Goal: Transaction & Acquisition: Purchase product/service

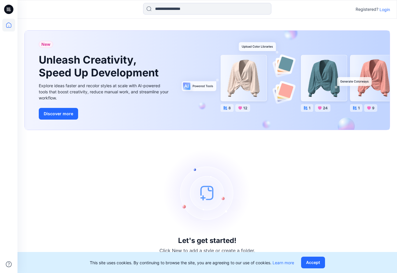
click at [316, 260] on button "Accept" at bounding box center [313, 262] width 24 height 12
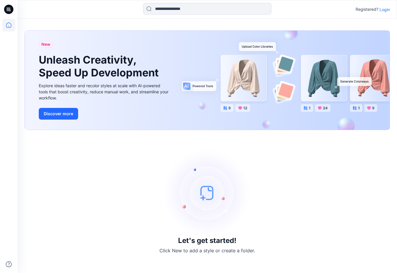
click at [387, 9] on p "Login" at bounding box center [384, 9] width 10 height 6
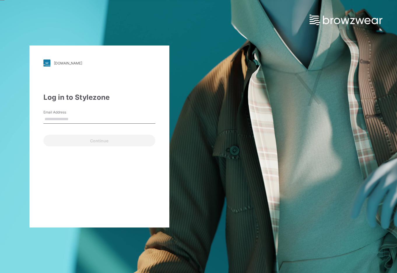
drag, startPoint x: 70, startPoint y: 117, endPoint x: 73, endPoint y: 117, distance: 3.2
click at [71, 117] on input "Email Address" at bounding box center [99, 119] width 112 height 9
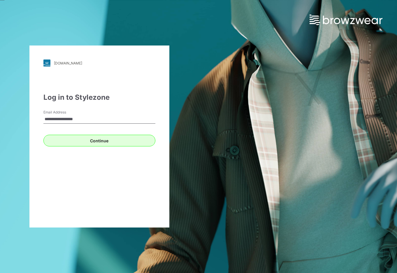
type input "**********"
click at [110, 141] on button "Continue" at bounding box center [99, 141] width 112 height 12
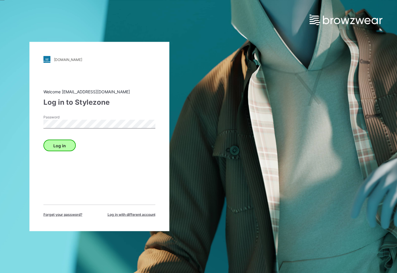
click at [63, 146] on button "Log in" at bounding box center [59, 146] width 32 height 12
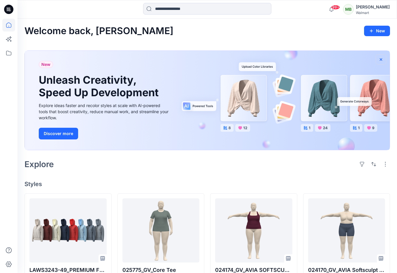
click at [382, 59] on icon "button" at bounding box center [380, 59] width 5 height 5
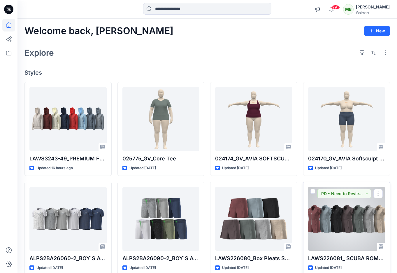
click at [350, 211] on div at bounding box center [346, 218] width 77 height 64
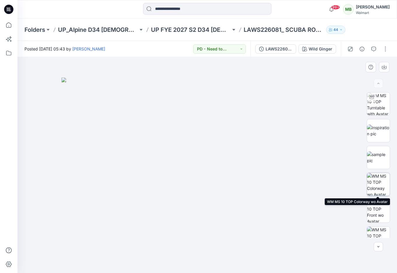
click at [378, 186] on img at bounding box center [378, 184] width 23 height 23
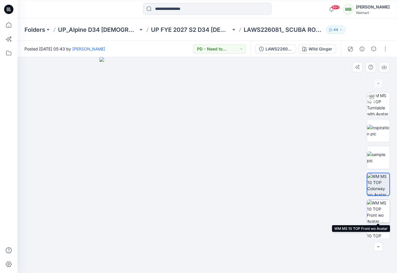
click at [378, 209] on img at bounding box center [378, 211] width 23 height 23
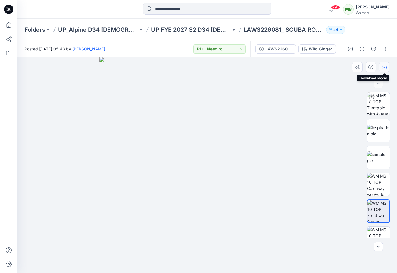
click at [383, 66] on icon "button" at bounding box center [384, 67] width 5 height 5
